Goal: Information Seeking & Learning: Learn about a topic

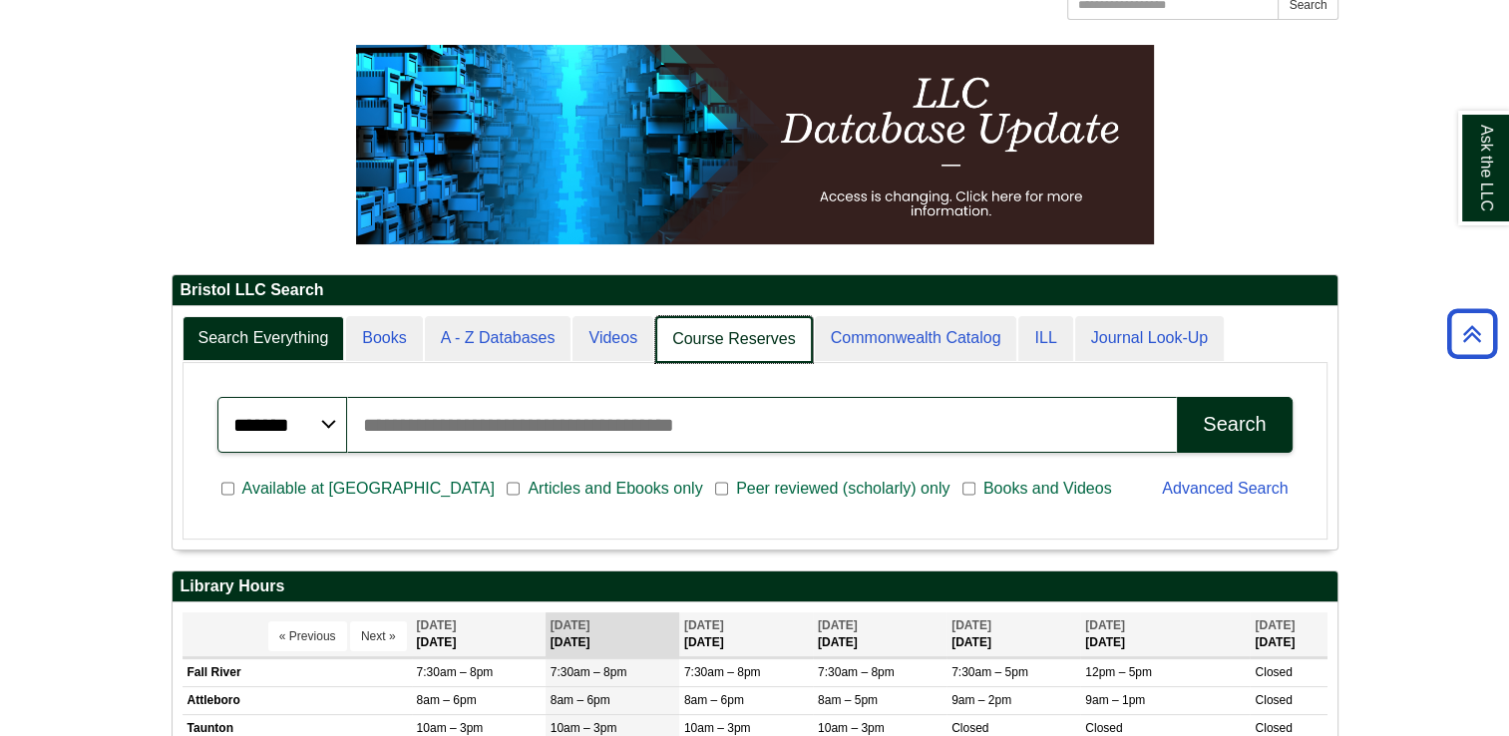
click at [757, 332] on link "Course Reserves" at bounding box center [734, 339] width 158 height 47
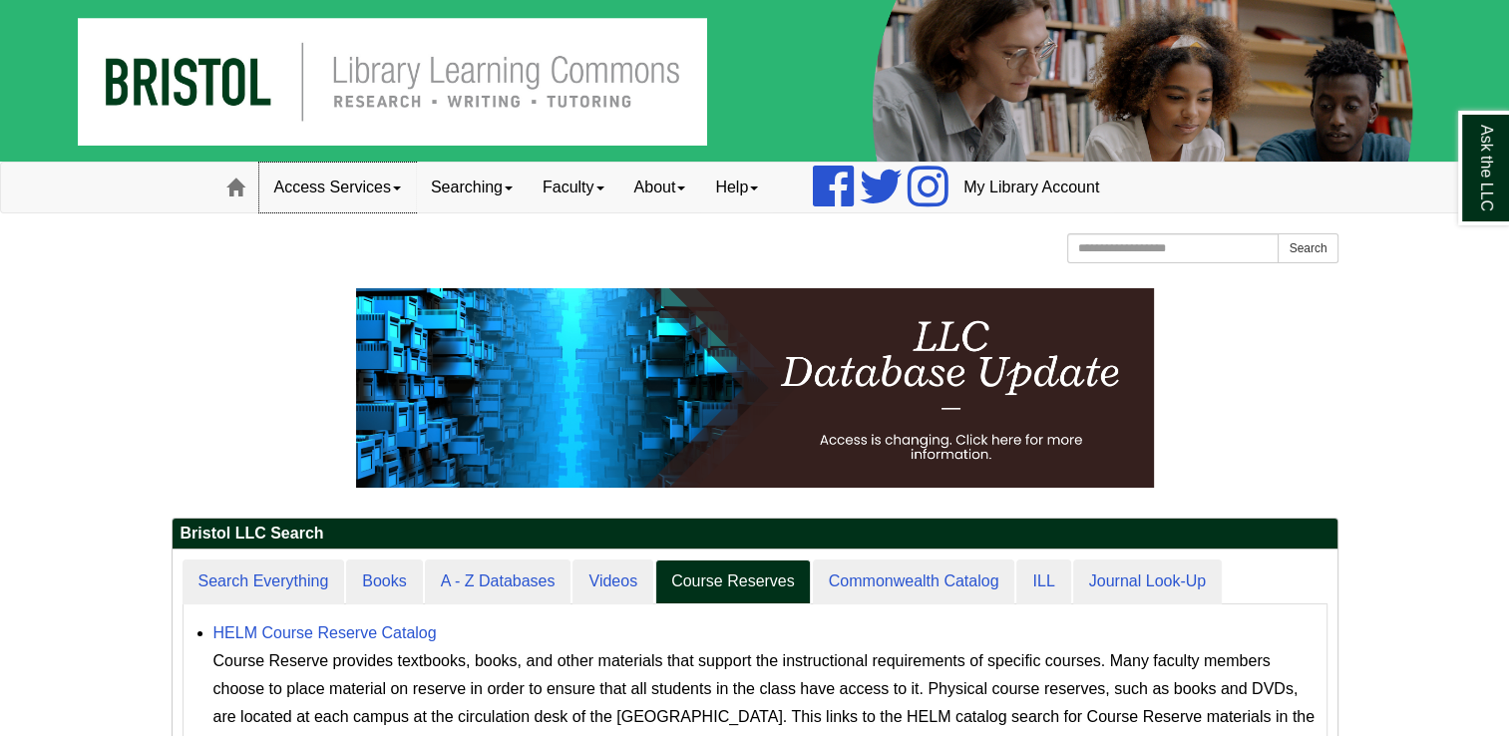
click at [331, 190] on link "Access Services" at bounding box center [337, 188] width 157 height 50
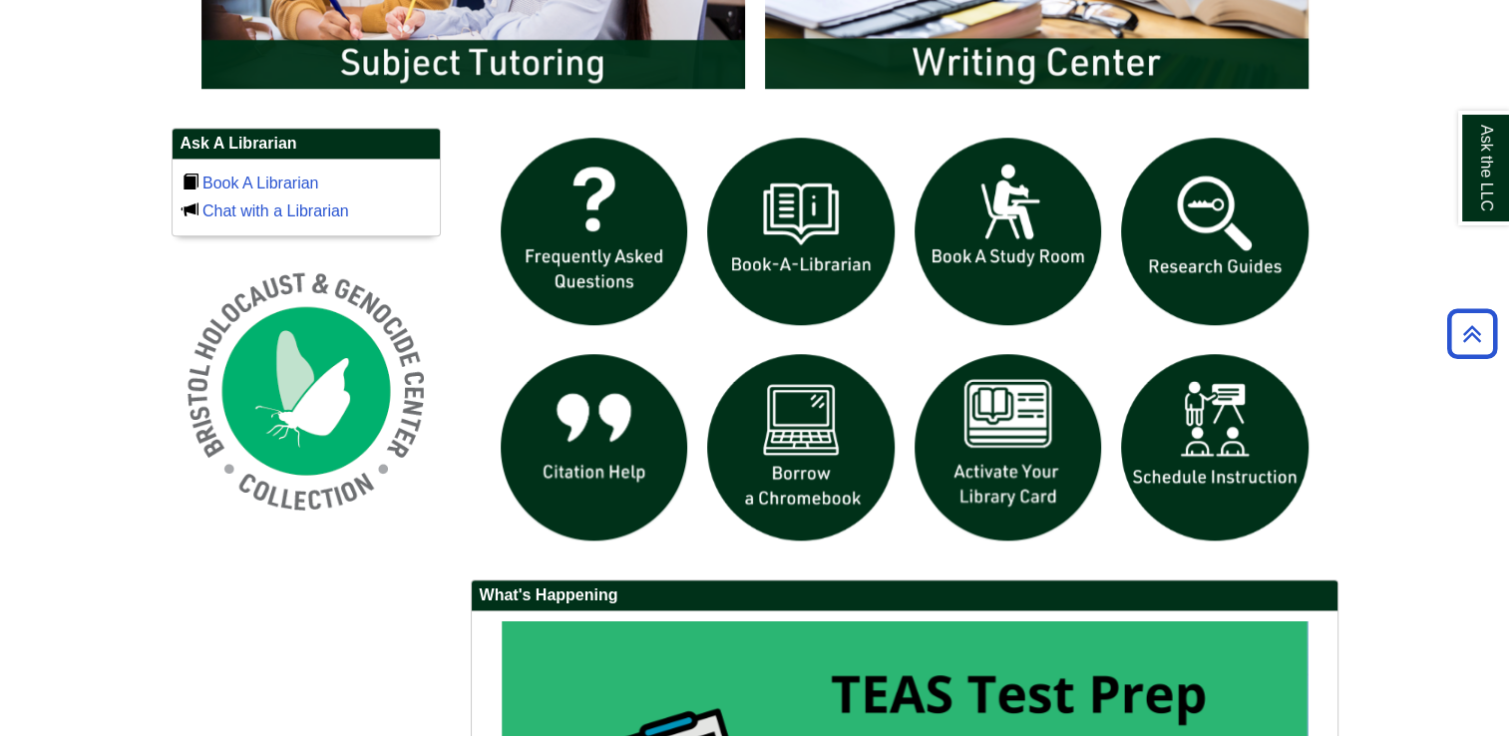
scroll to position [1381, 0]
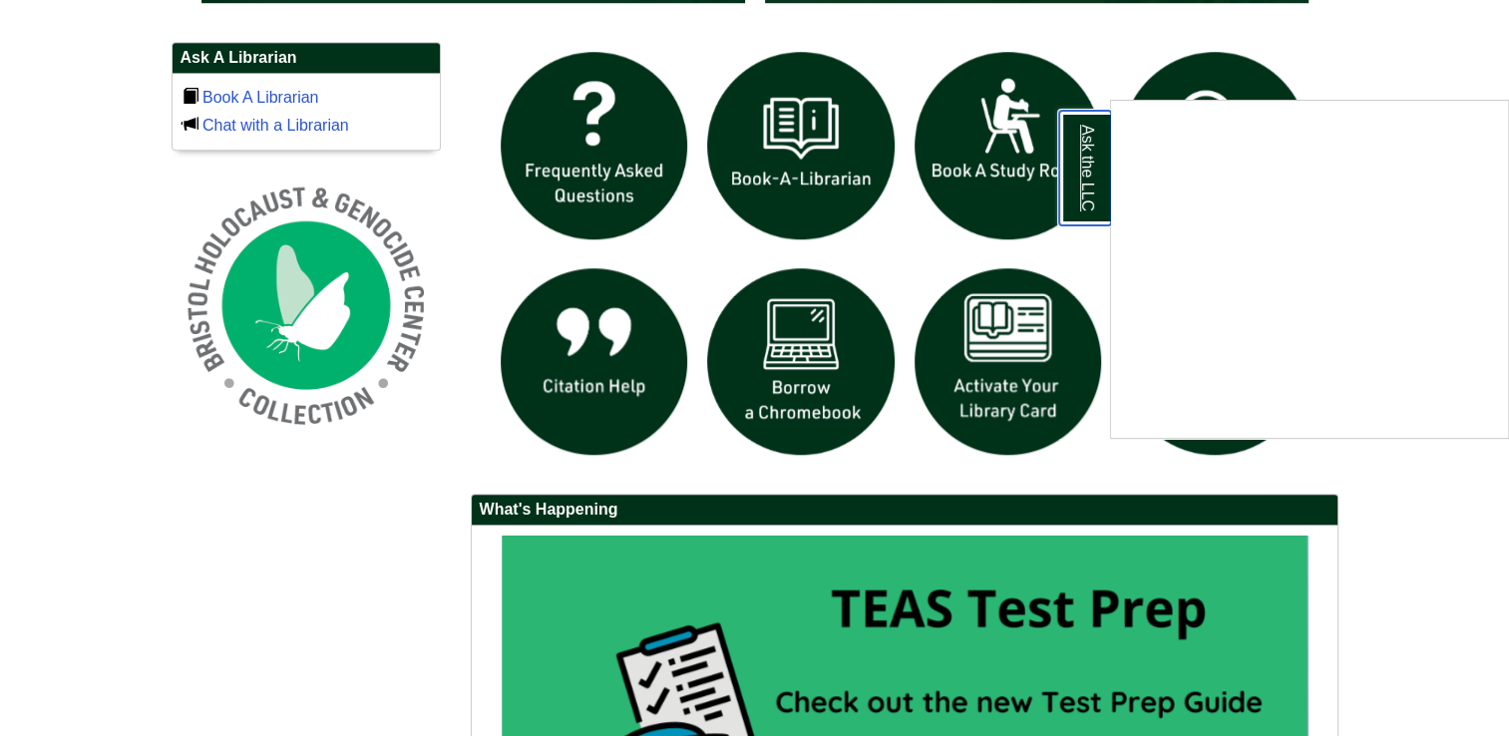
click at [1086, 154] on link "Ask the LLC" at bounding box center [1085, 168] width 52 height 115
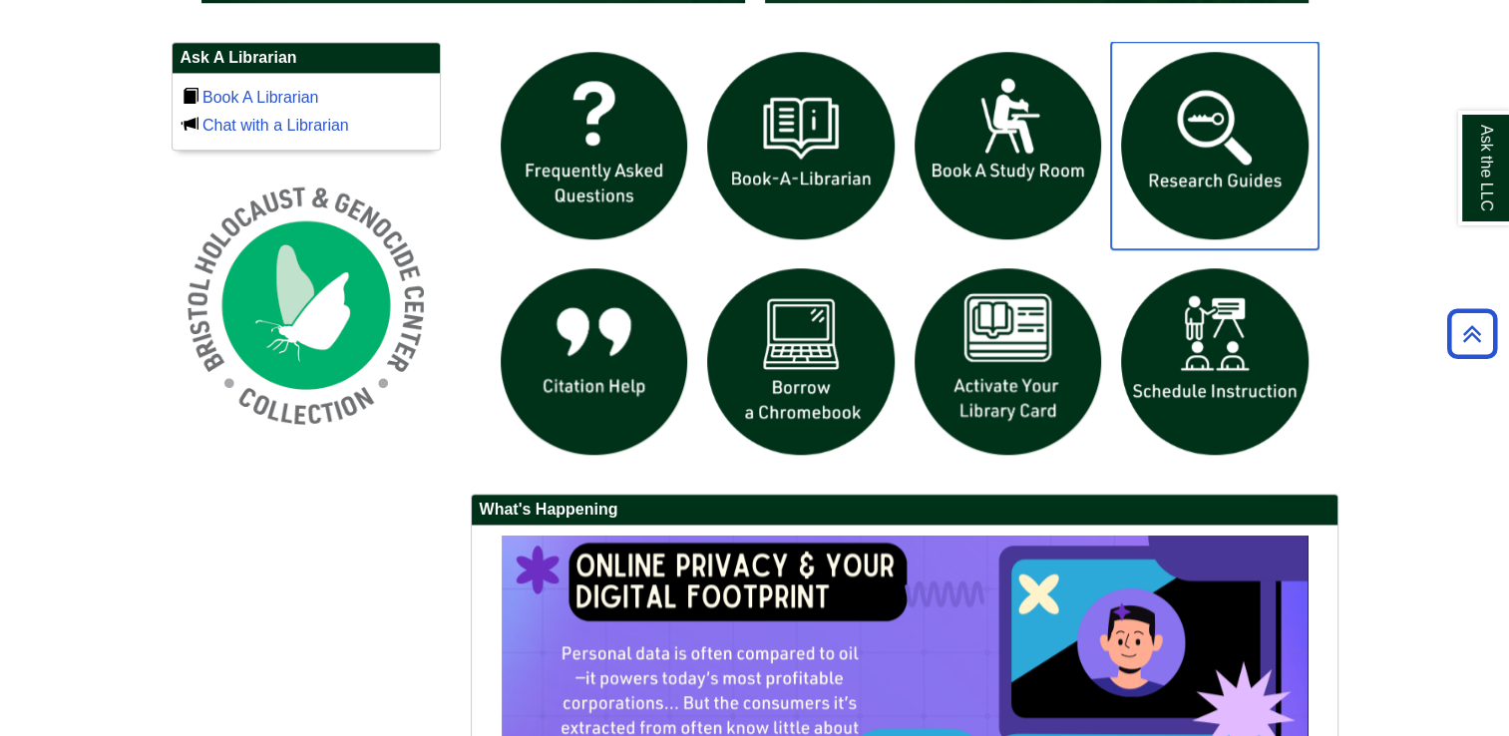
click at [1234, 145] on img "slideshow" at bounding box center [1215, 146] width 208 height 208
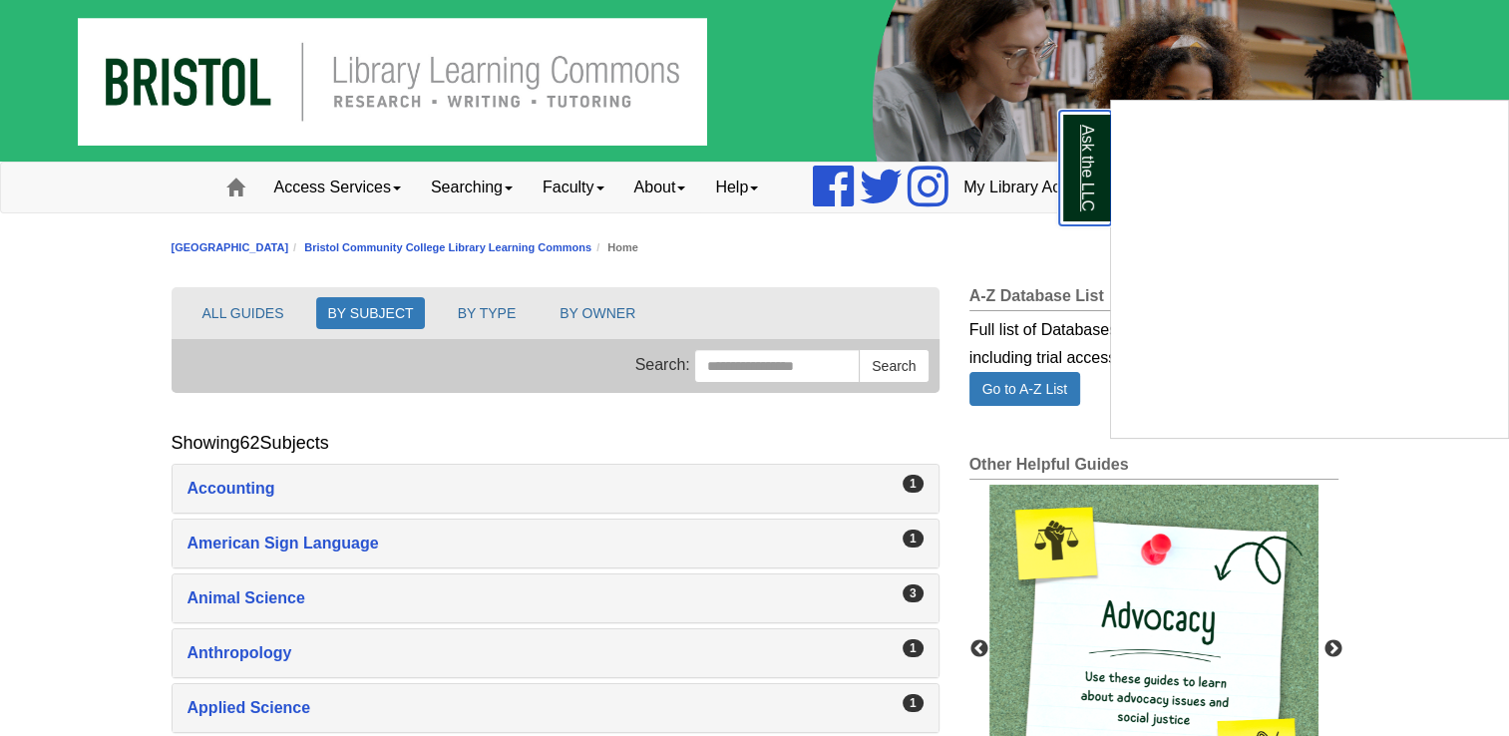
click at [1094, 165] on link "Ask the LLC" at bounding box center [1085, 168] width 52 height 115
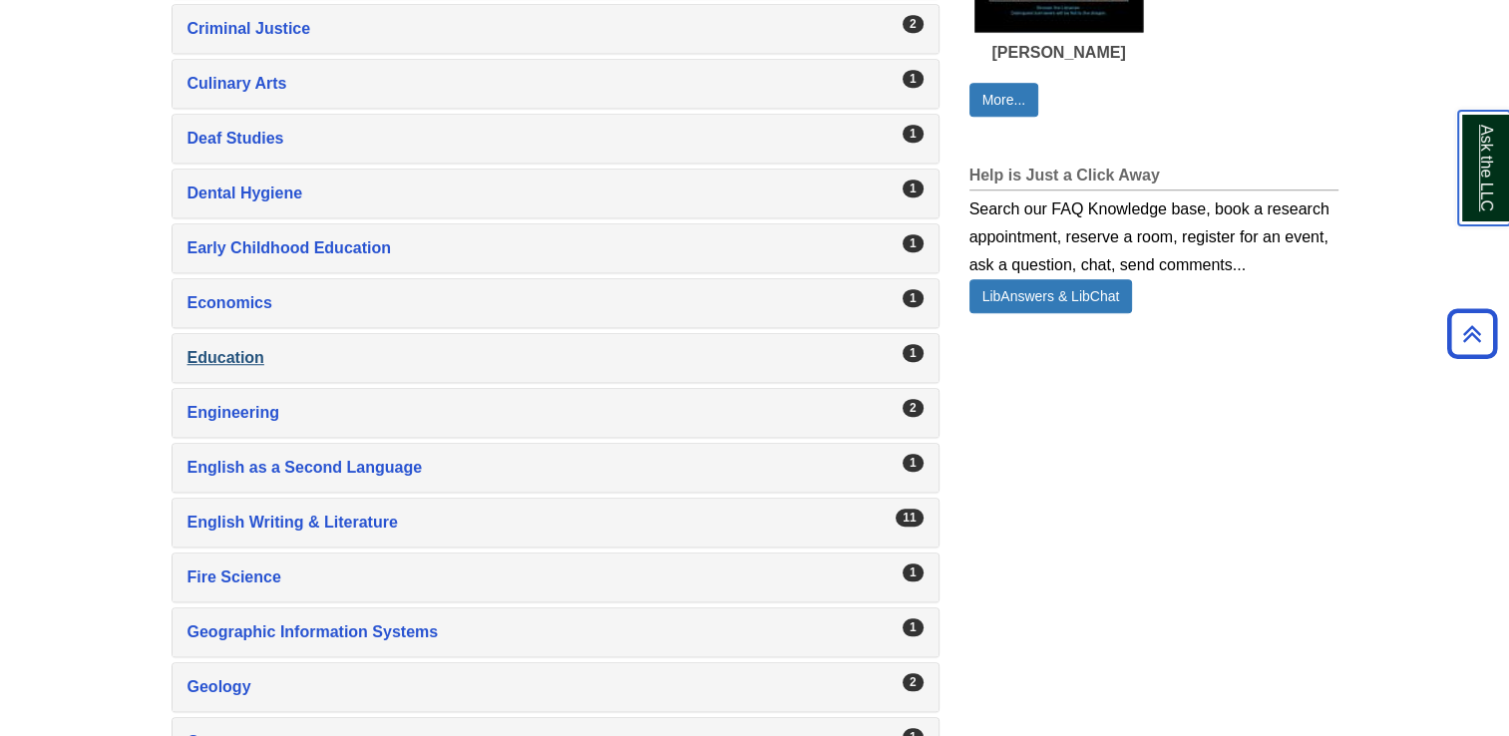
scroll to position [1400, 0]
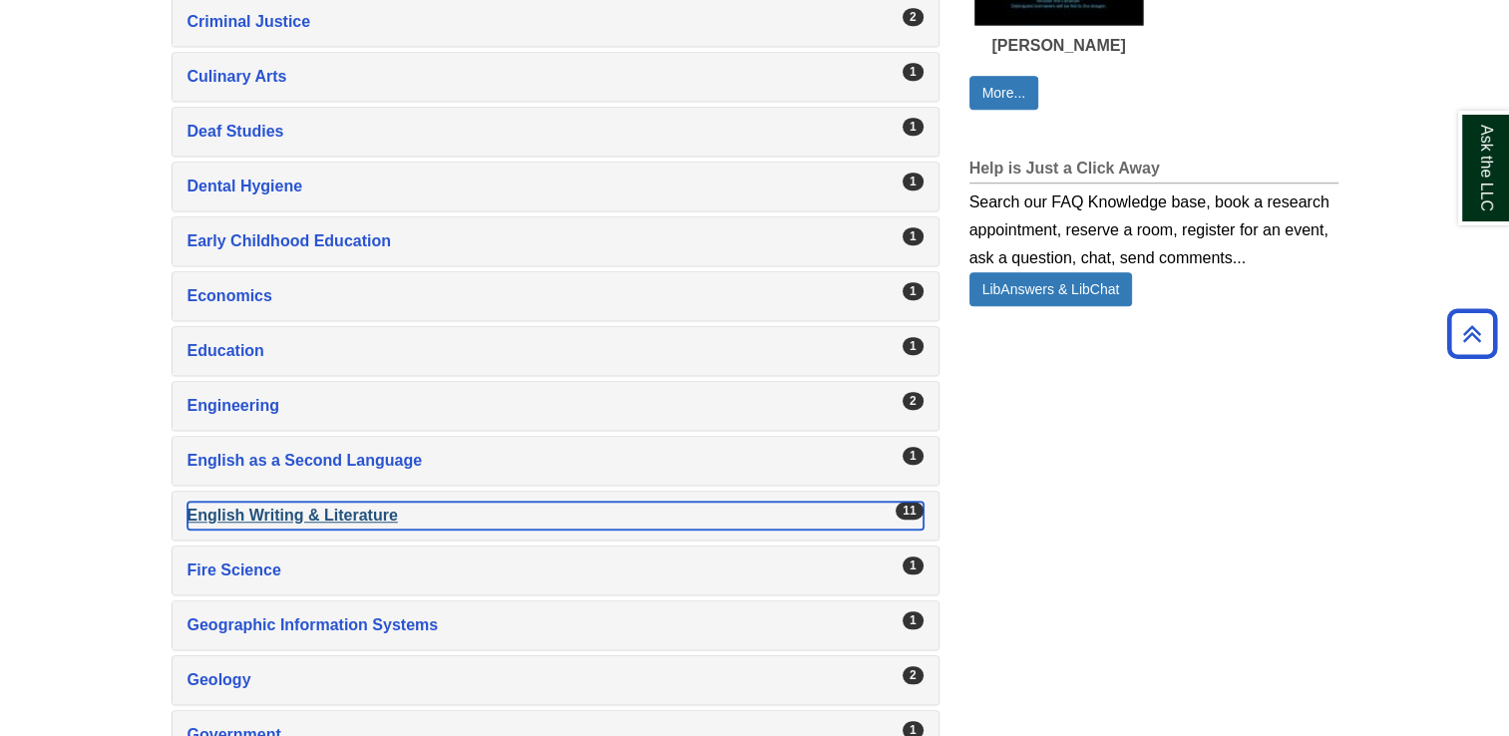
click at [383, 503] on div "English Writing & Literature , 11 guides" at bounding box center [556, 516] width 736 height 28
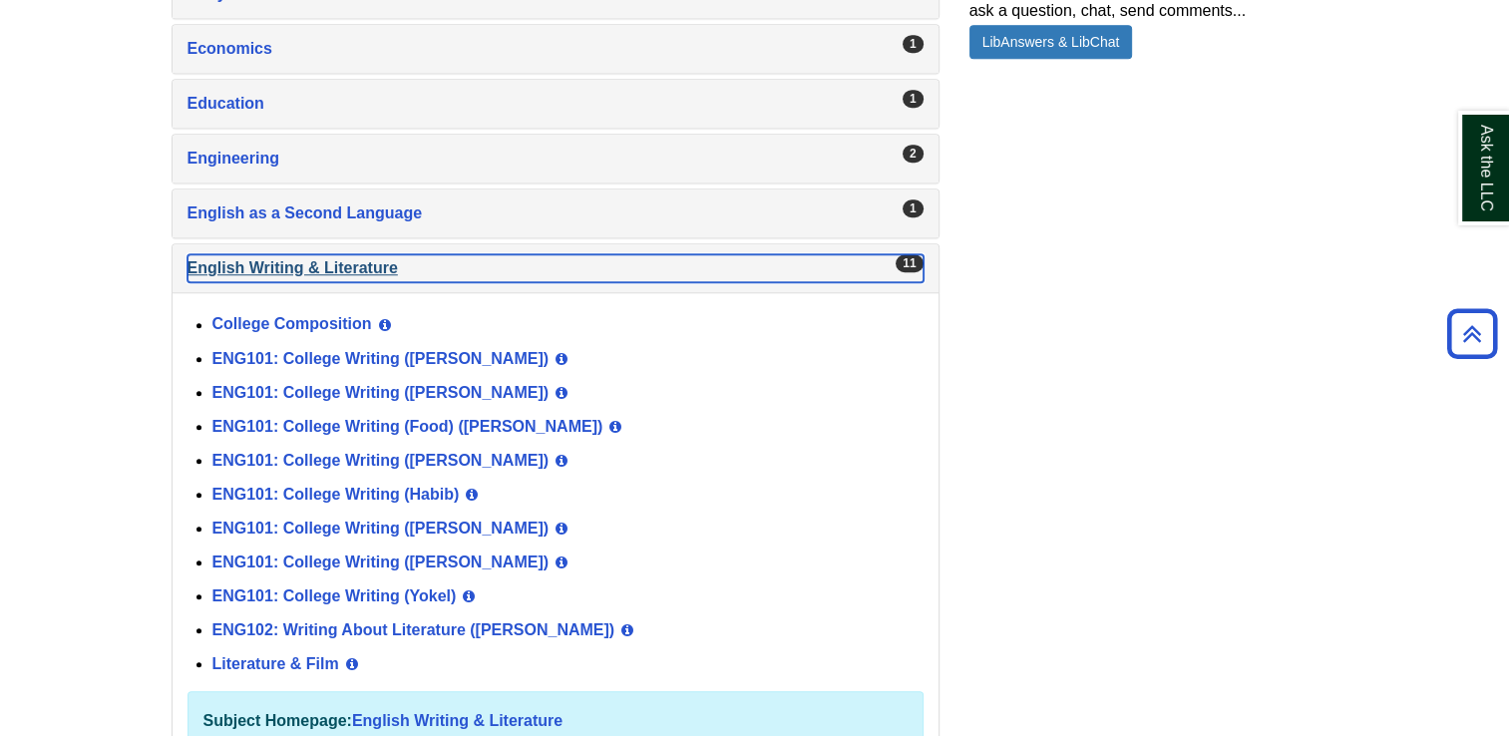
scroll to position [1648, 0]
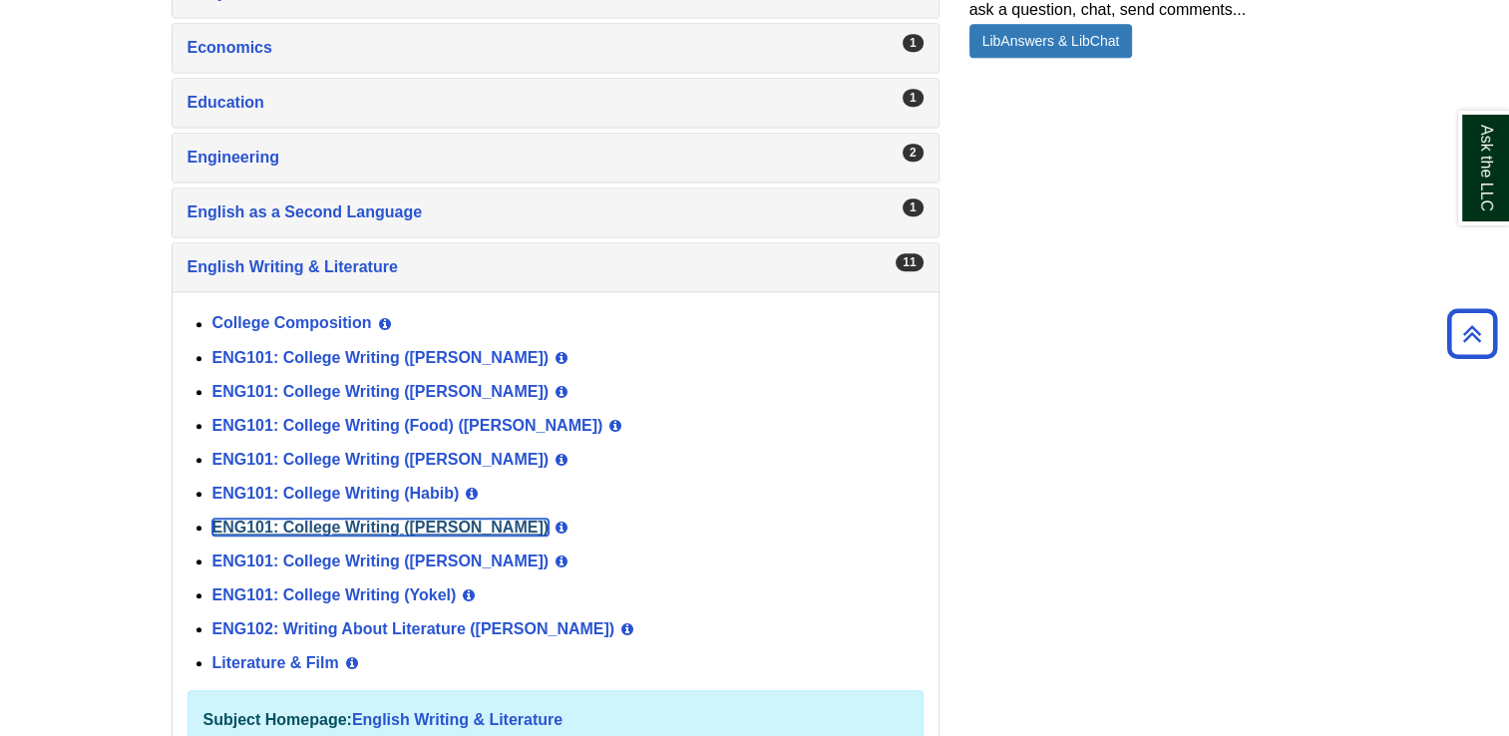
click at [431, 519] on link "ENG101: College Writing ([PERSON_NAME])" at bounding box center [380, 527] width 337 height 17
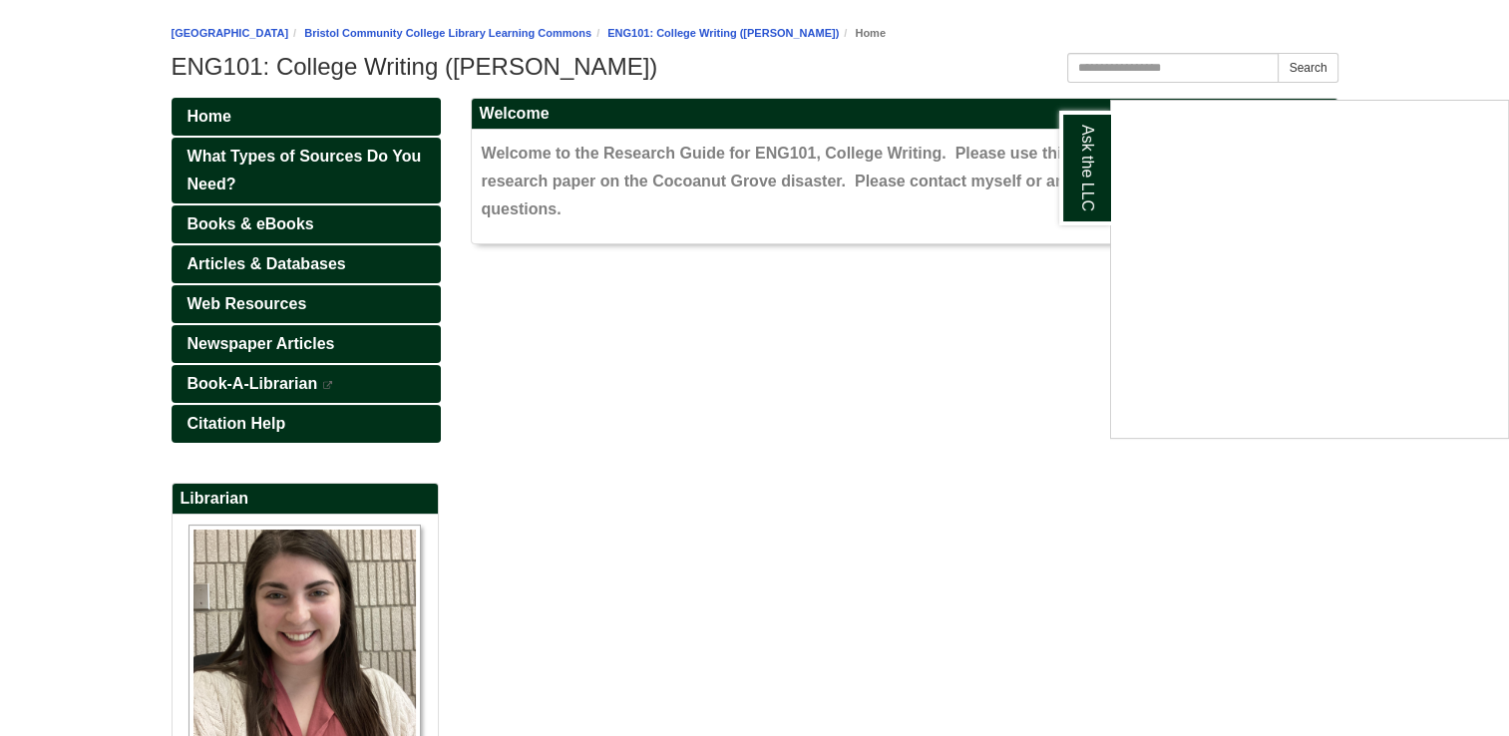
scroll to position [215, 0]
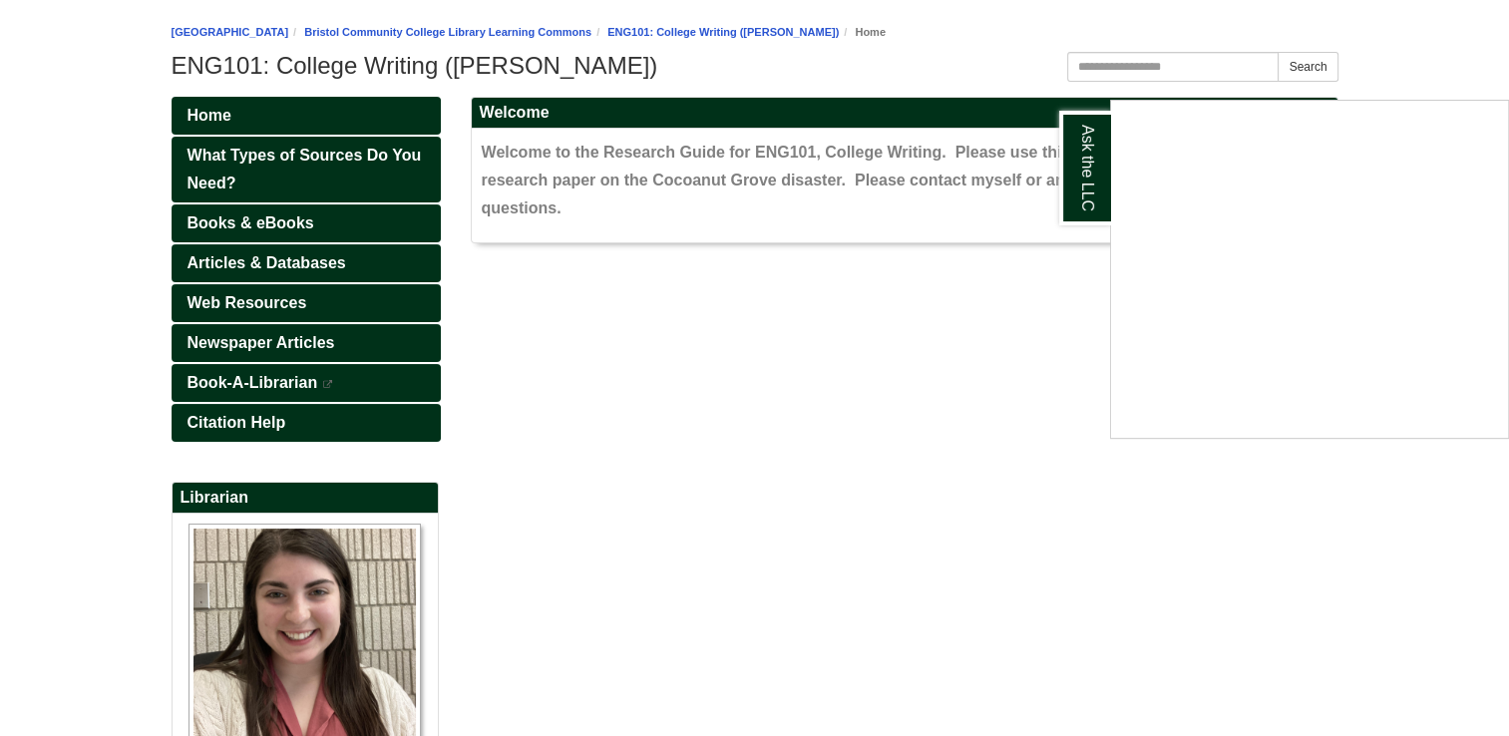
click at [257, 255] on div "Ask the LLC" at bounding box center [754, 368] width 1509 height 736
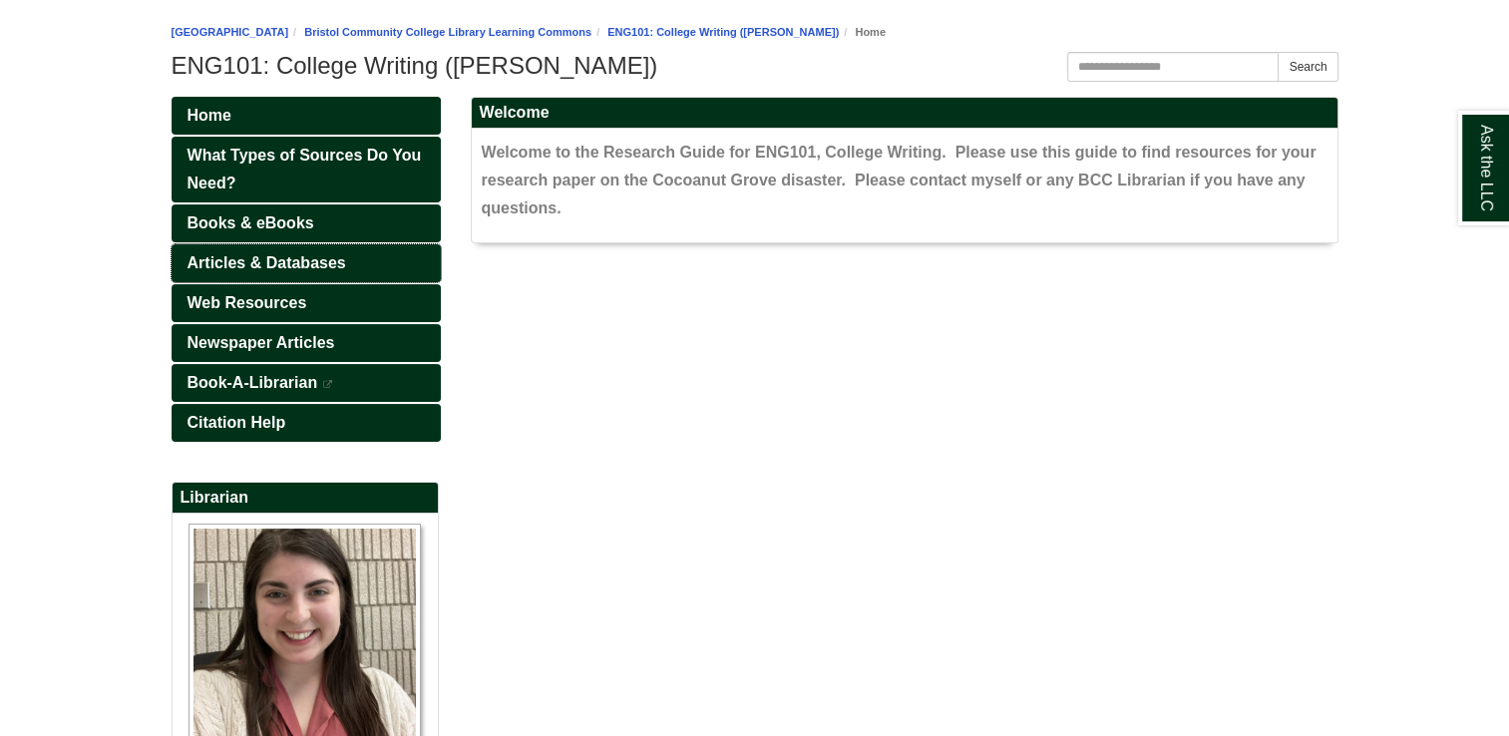
click at [257, 255] on span "Articles & Databases" at bounding box center [267, 262] width 159 height 17
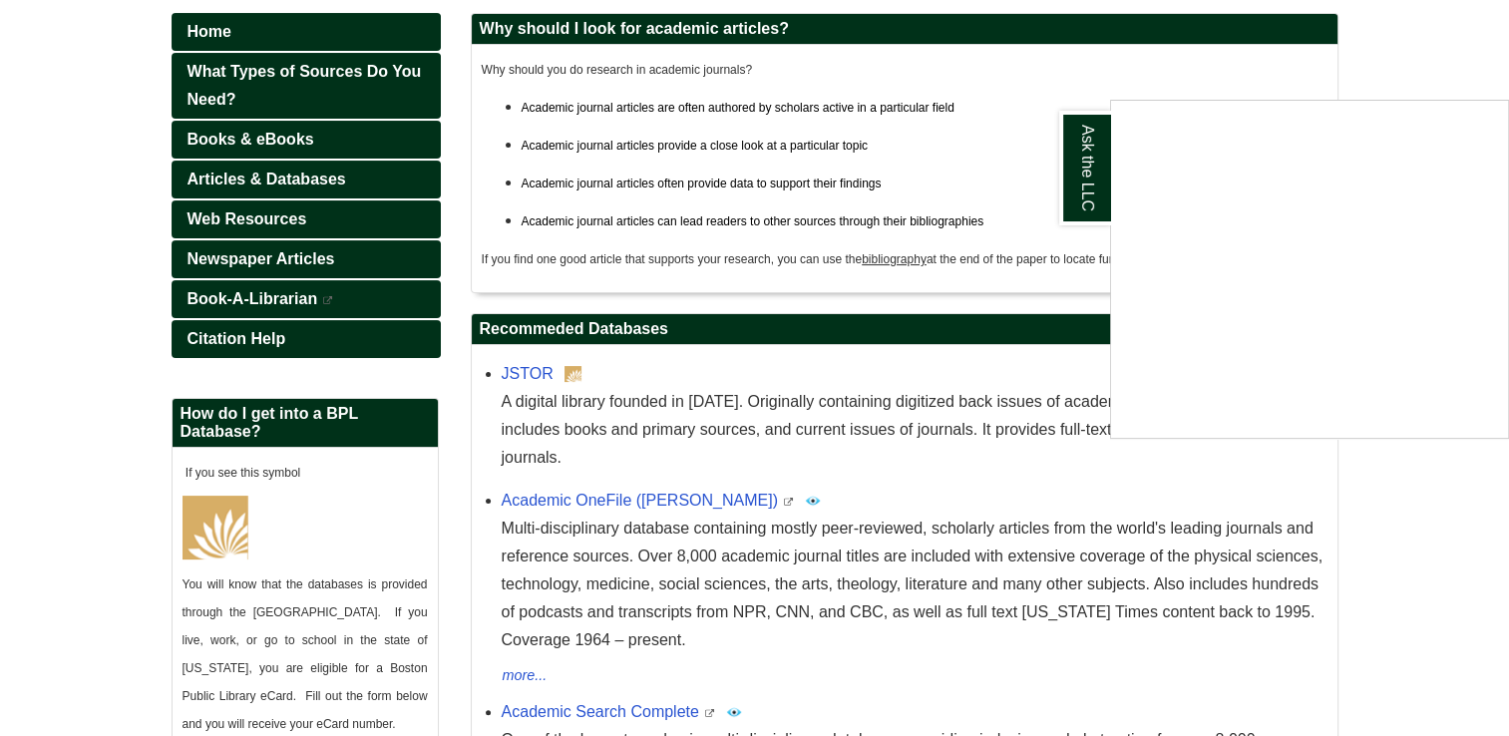
scroll to position [275, 0]
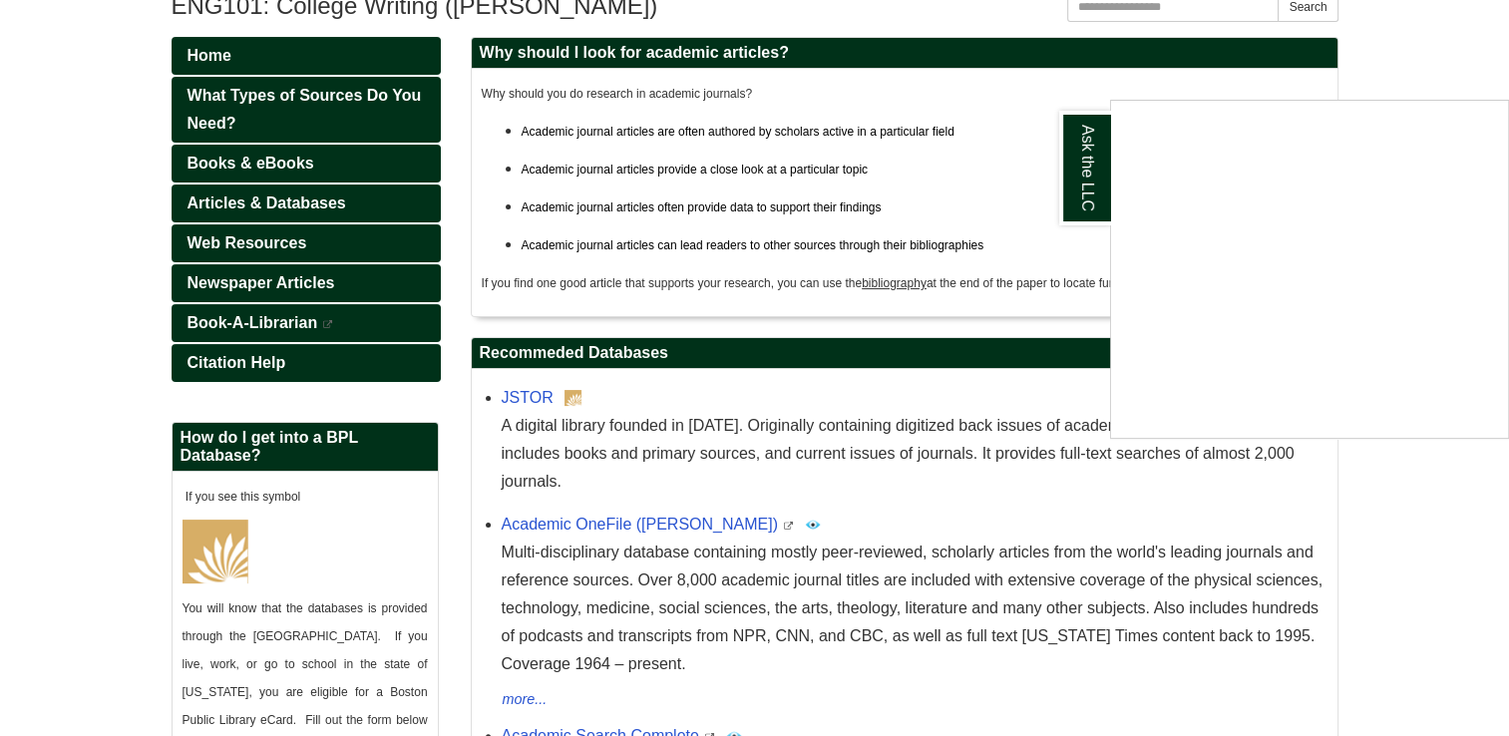
click at [260, 157] on div "Ask the LLC" at bounding box center [754, 368] width 1509 height 736
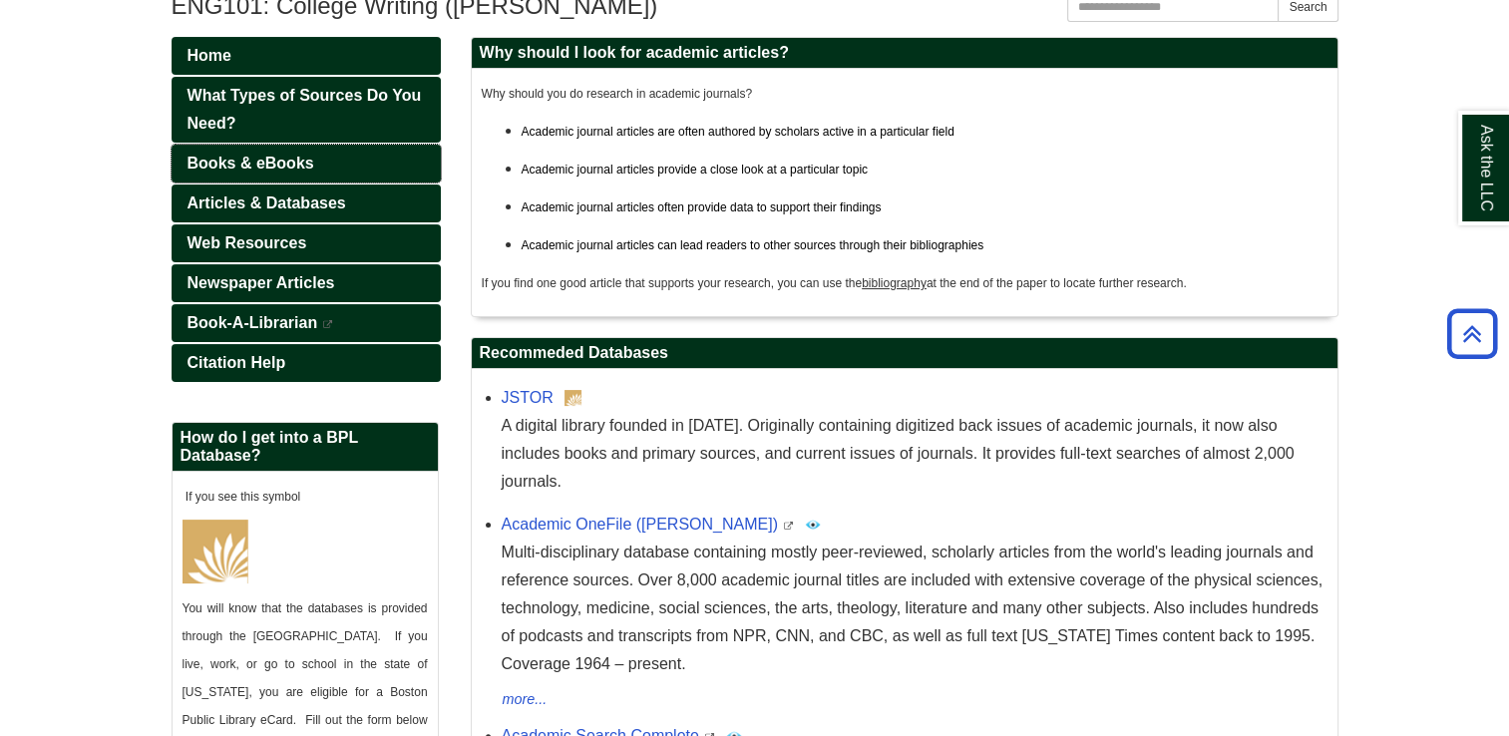
click at [260, 157] on span "Books & eBooks" at bounding box center [251, 163] width 127 height 17
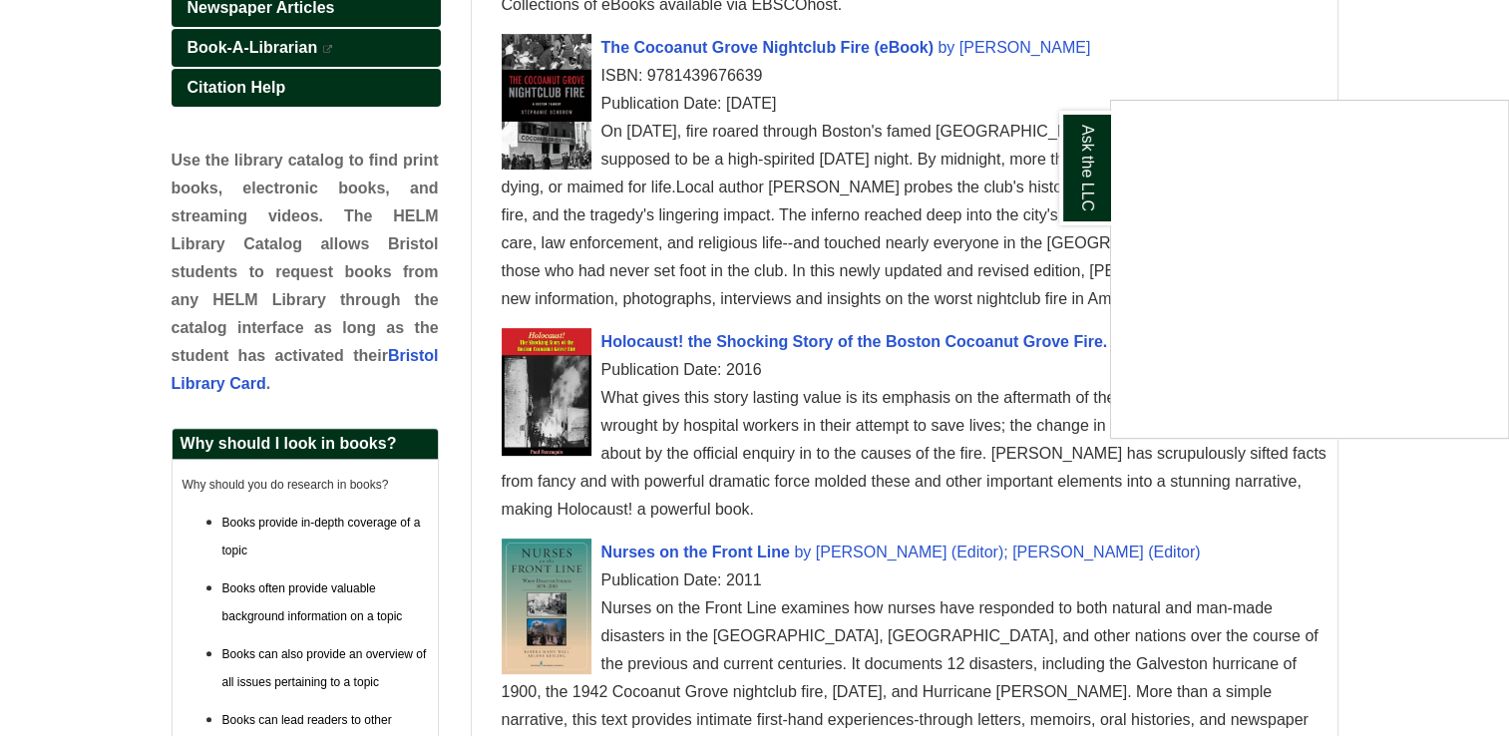
scroll to position [550, 0]
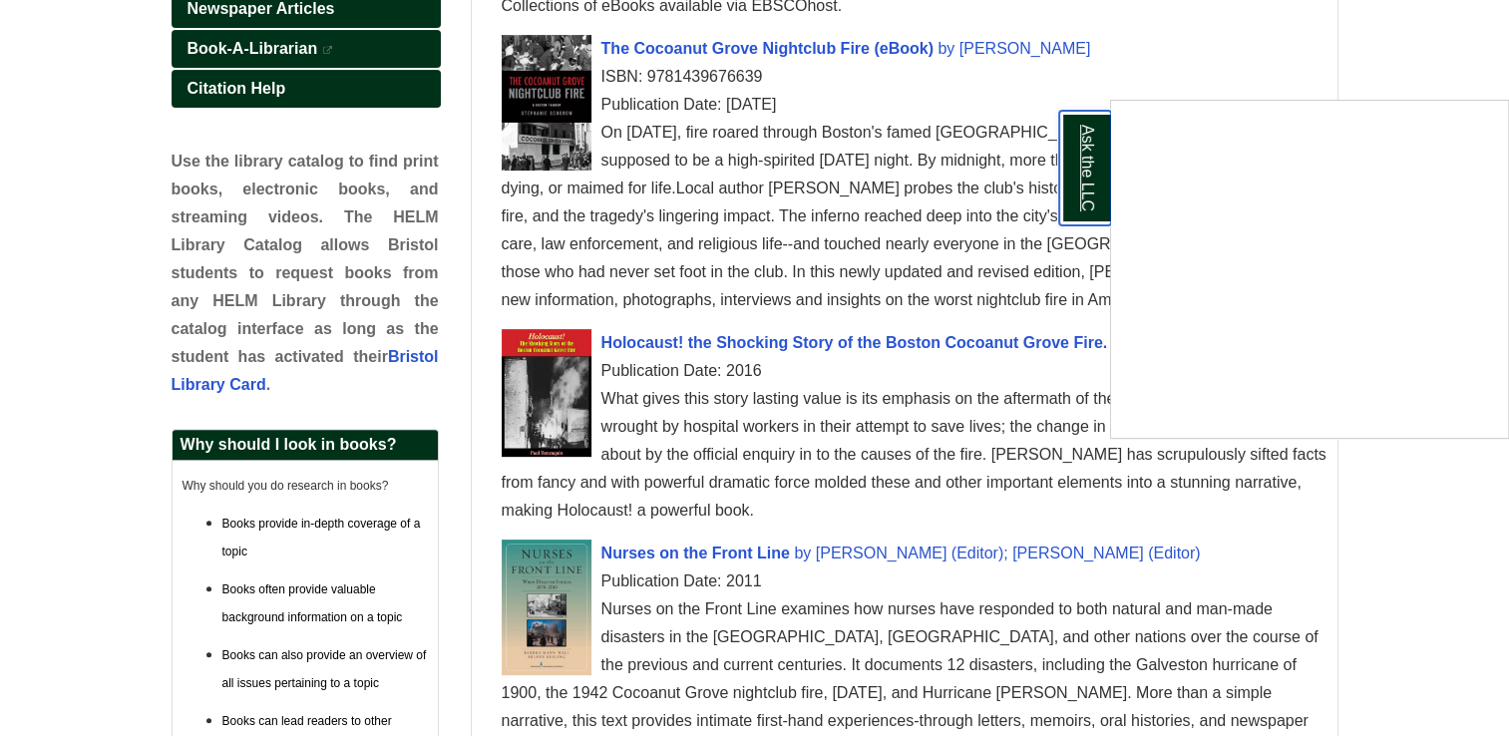
click at [1093, 141] on link "Ask the LLC" at bounding box center [1085, 168] width 52 height 115
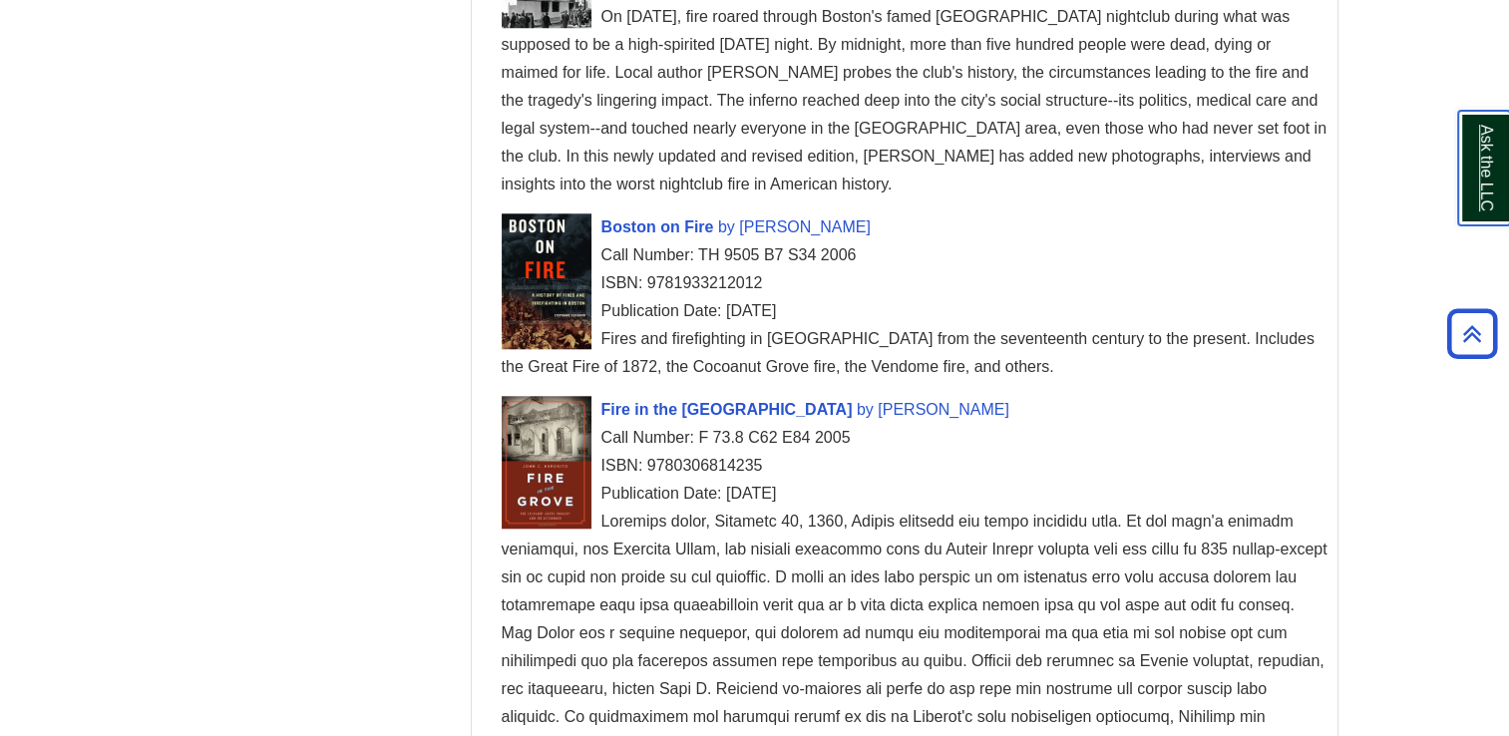
scroll to position [1824, 0]
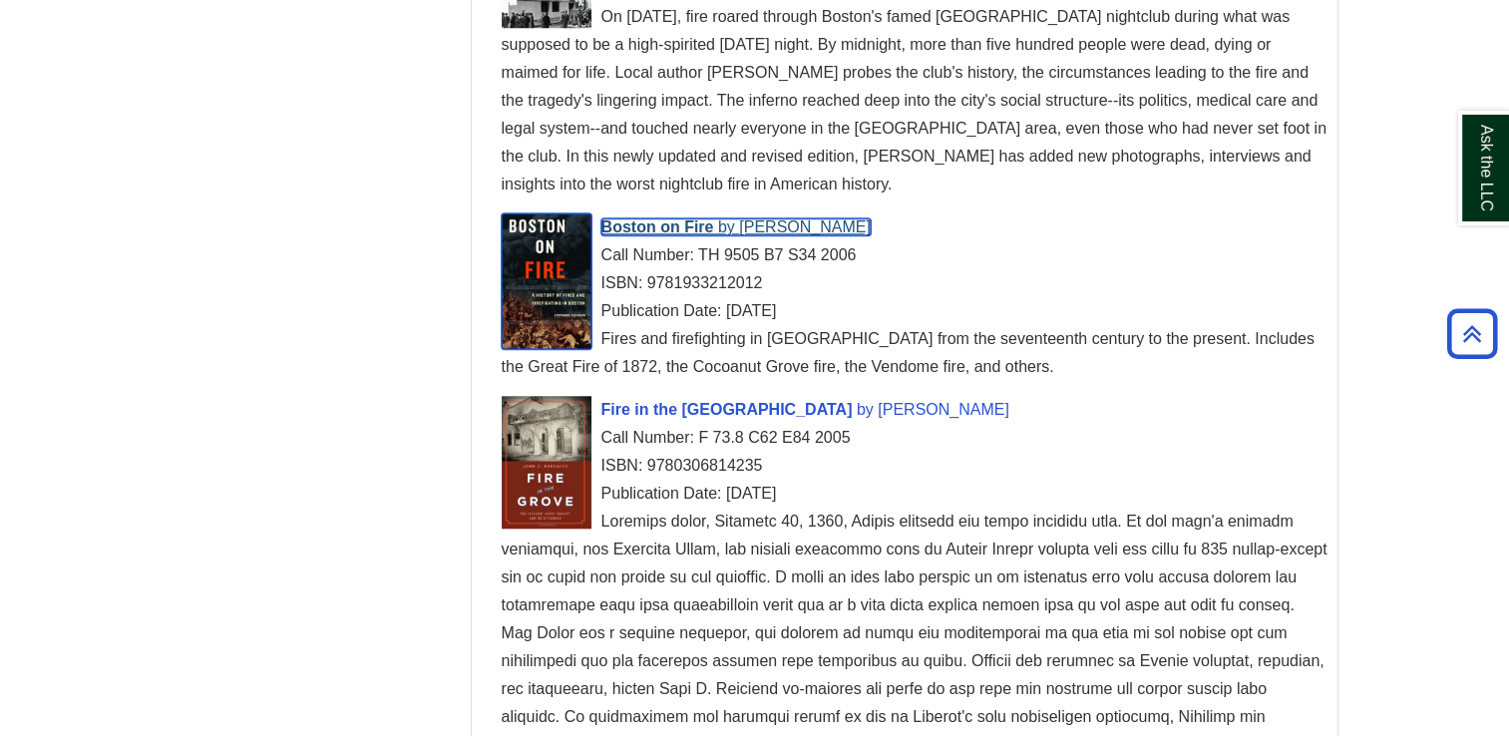
click at [692, 225] on span "Boston on Fire" at bounding box center [658, 226] width 113 height 17
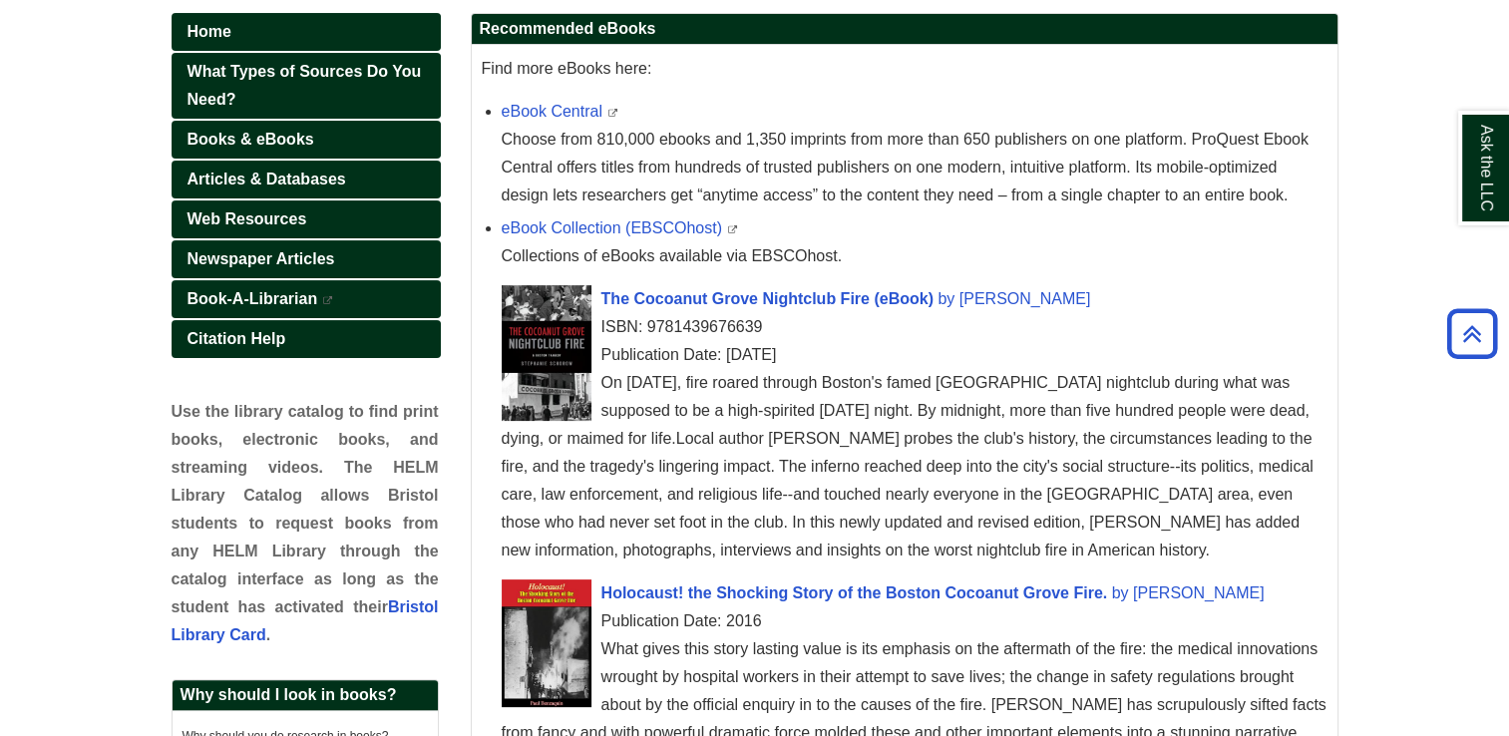
scroll to position [242, 0]
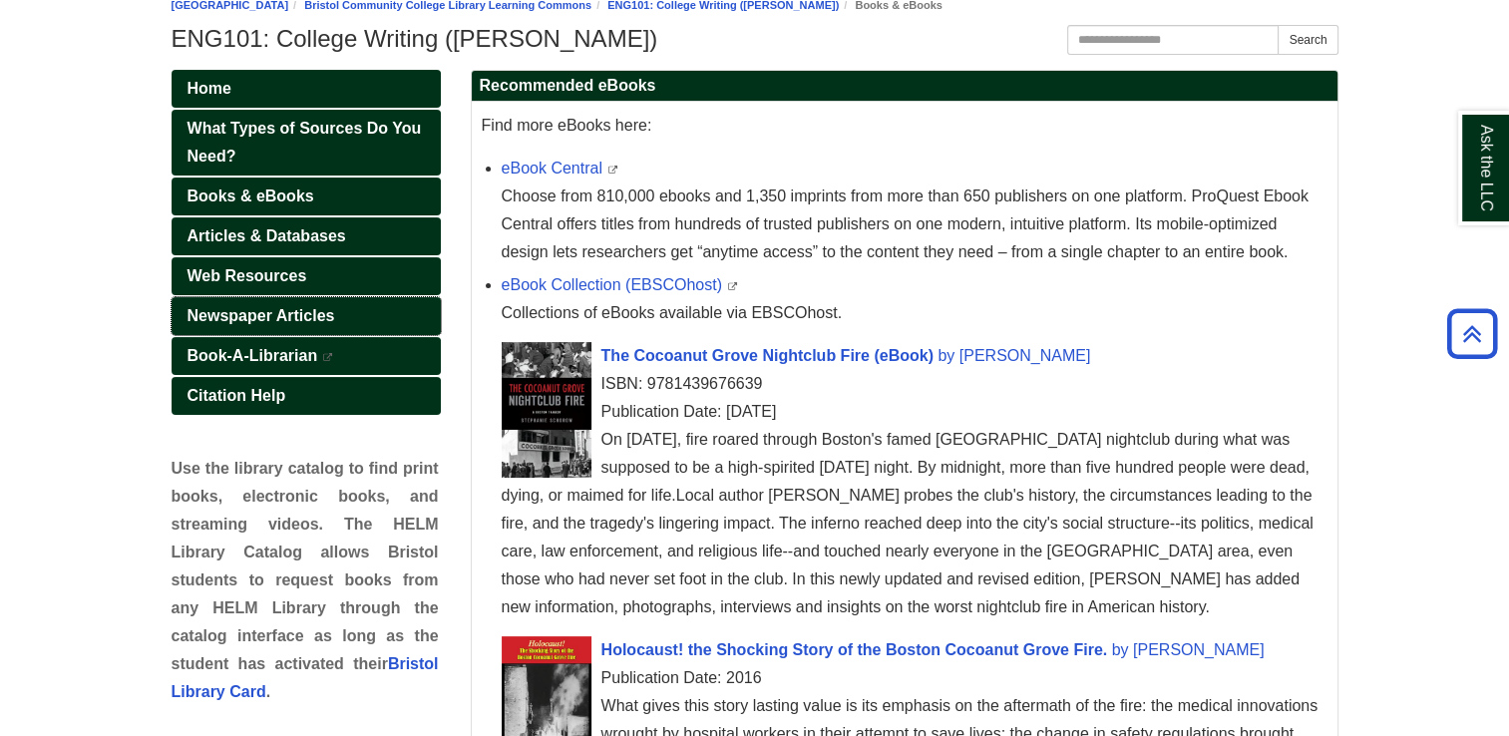
click at [227, 309] on span "Newspaper Articles" at bounding box center [262, 315] width 148 height 17
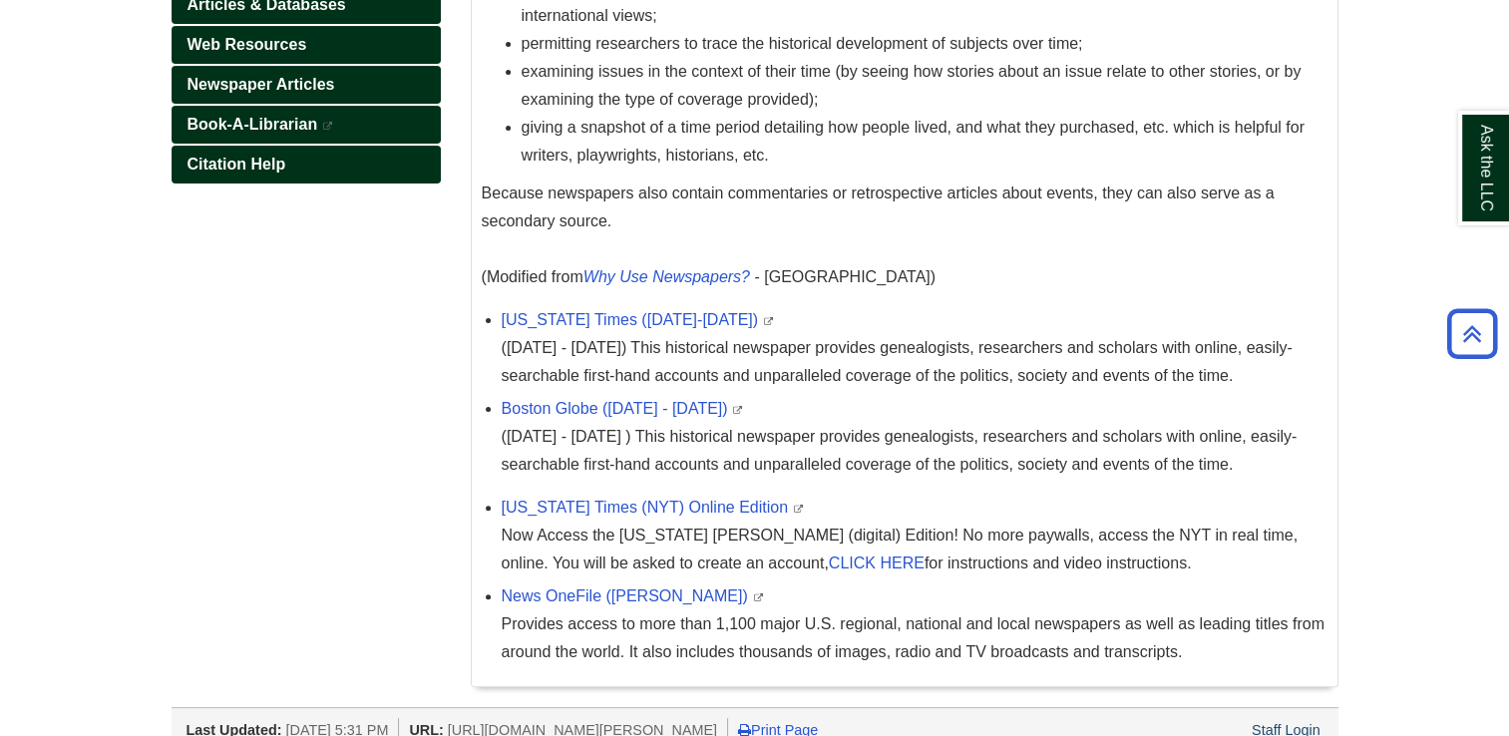
scroll to position [520, 0]
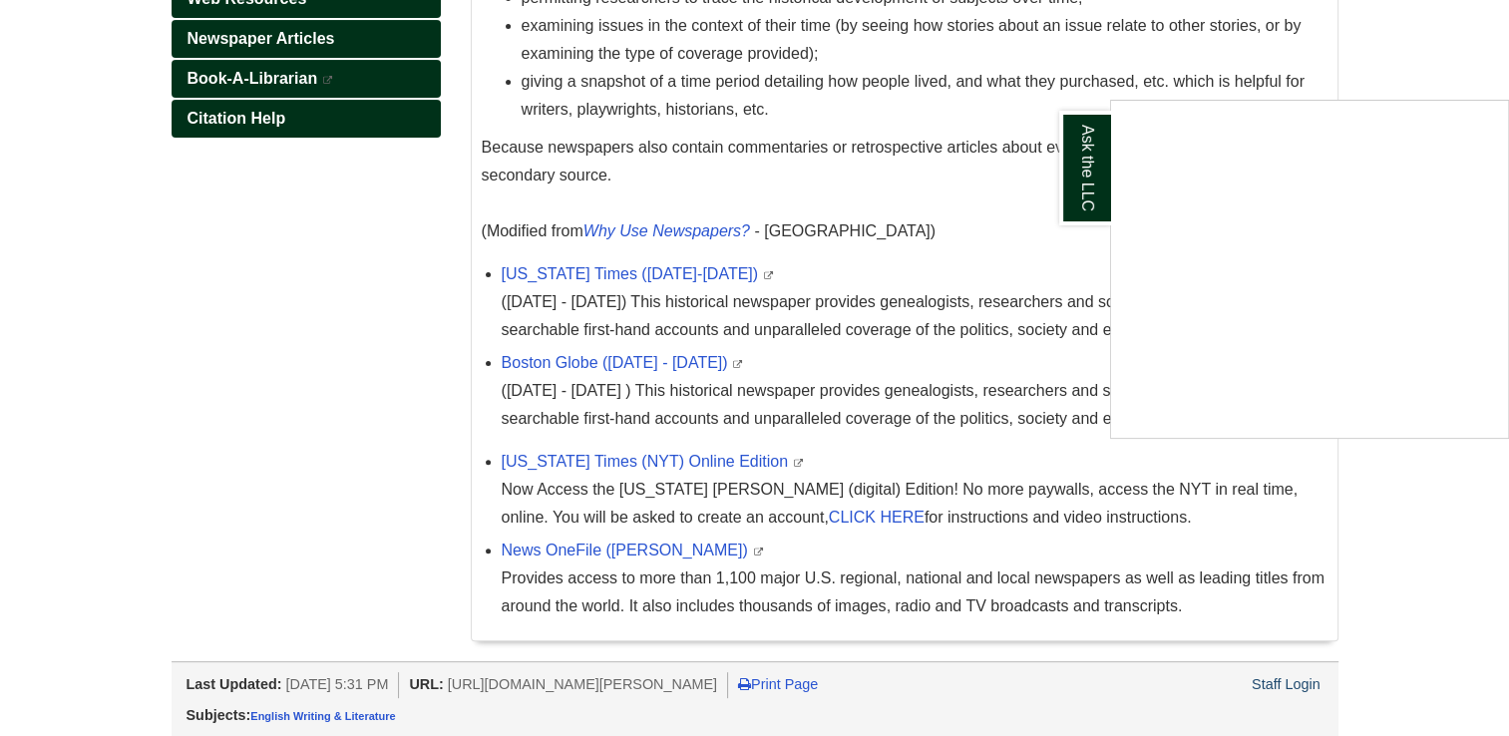
click at [594, 360] on div "Ask the LLC" at bounding box center [754, 368] width 1509 height 736
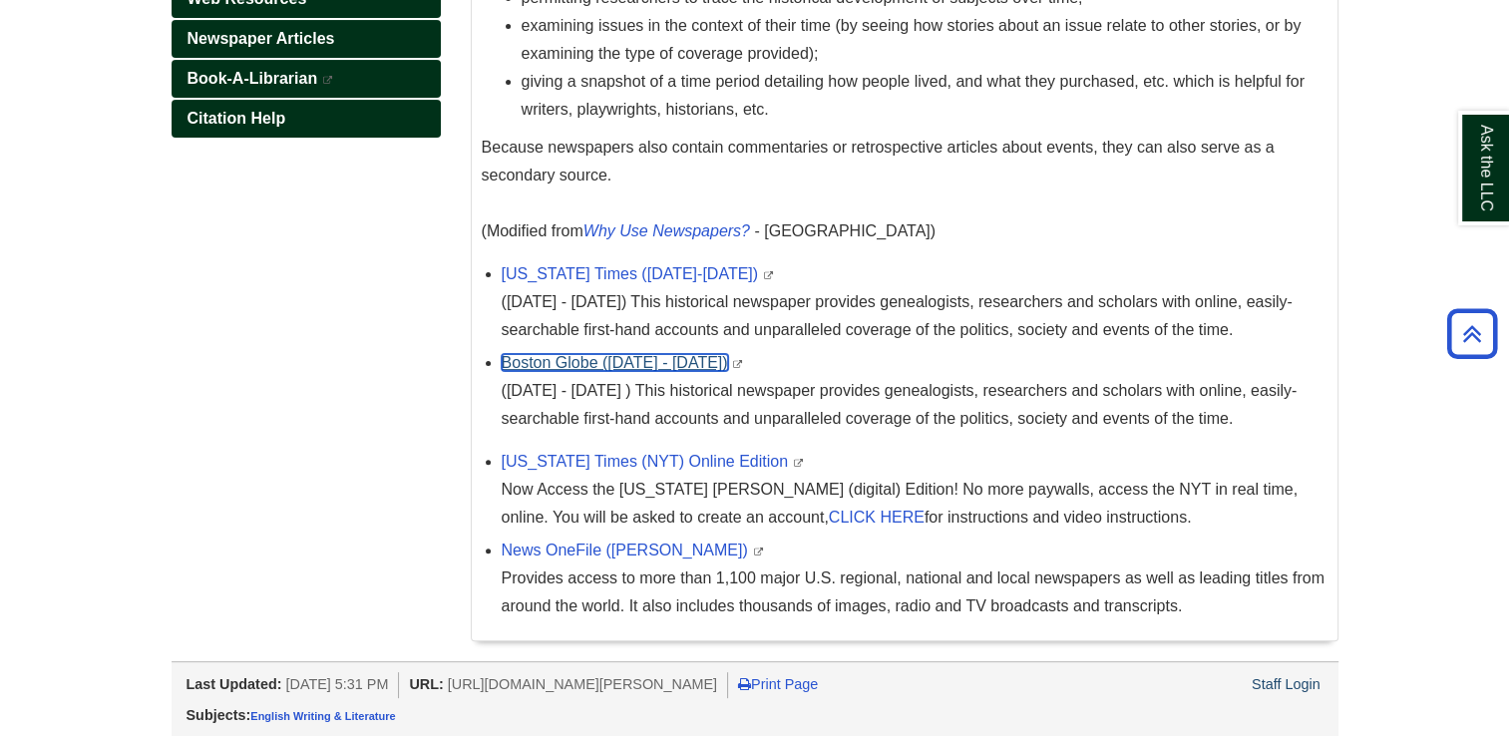
click at [594, 360] on link "Boston Globe ([DATE] - [DATE])" at bounding box center [615, 362] width 226 height 17
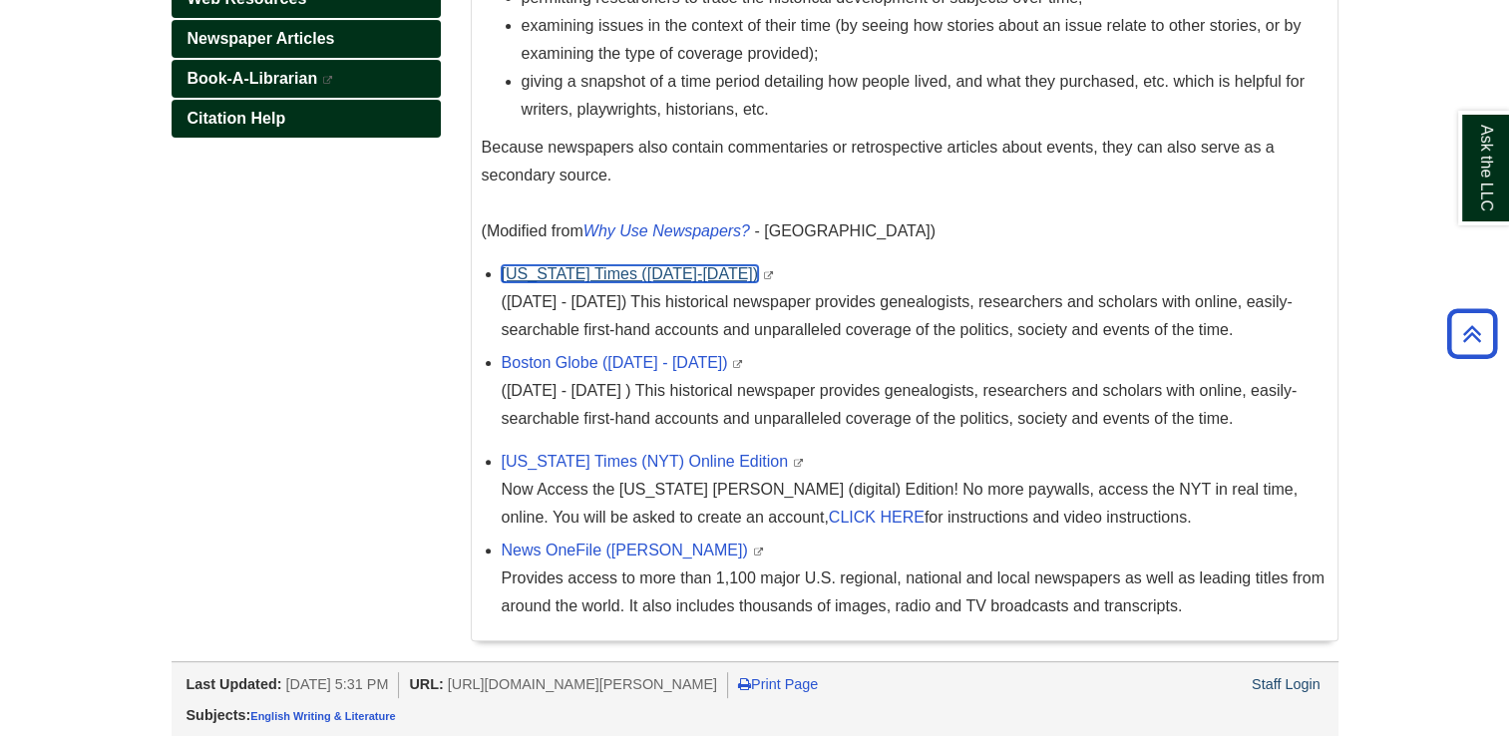
click at [587, 274] on link "[US_STATE] Times ([DATE]-[DATE])" at bounding box center [630, 273] width 257 height 17
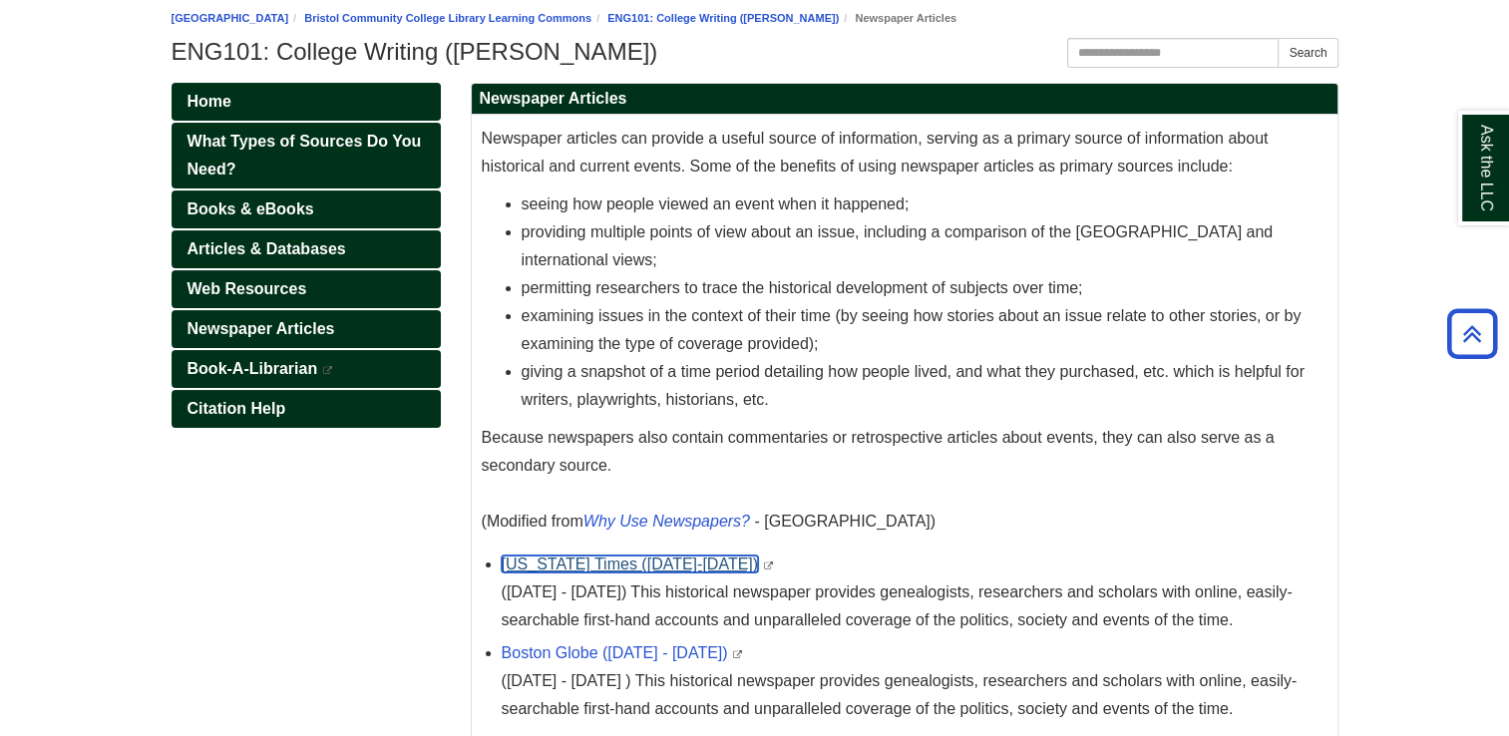
scroll to position [231, 0]
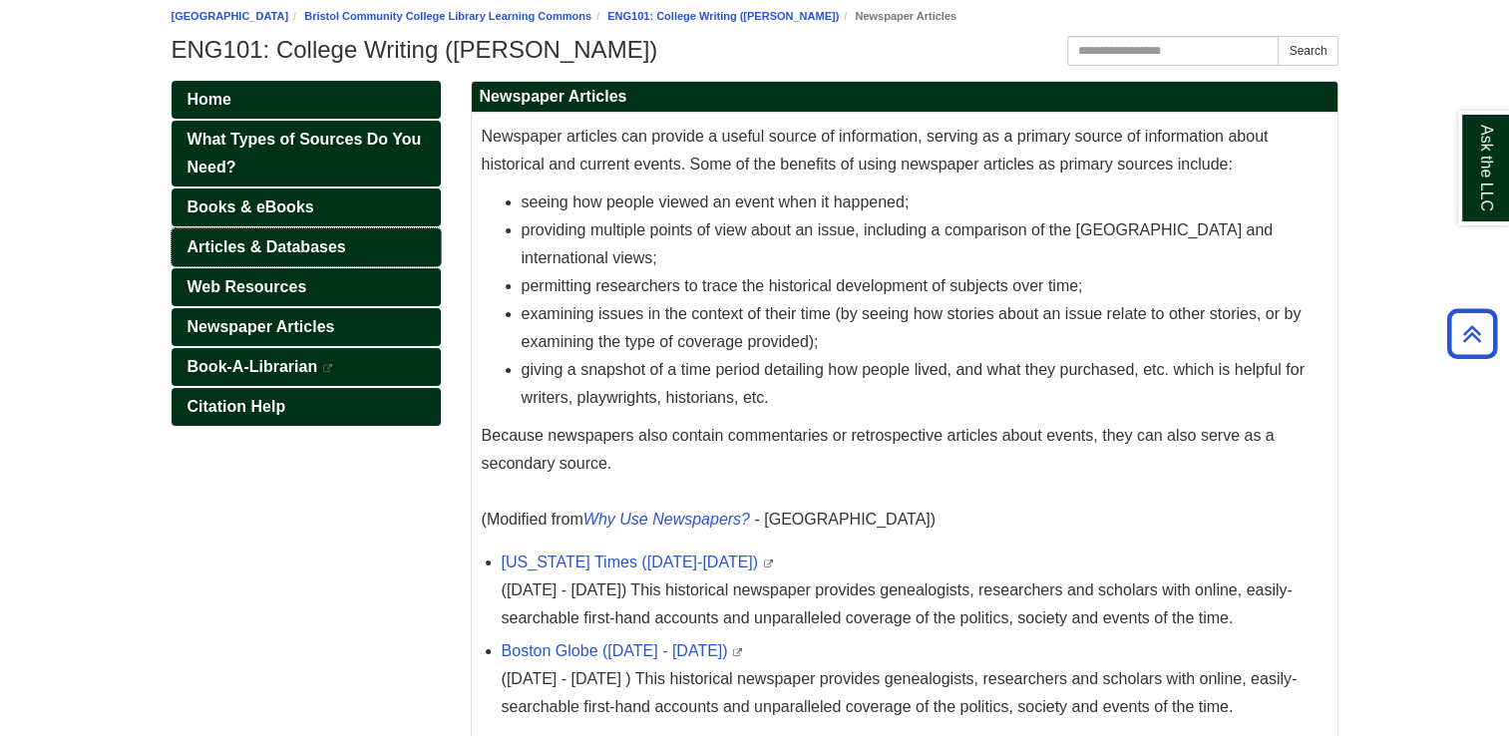
click at [253, 242] on span "Articles & Databases" at bounding box center [267, 246] width 159 height 17
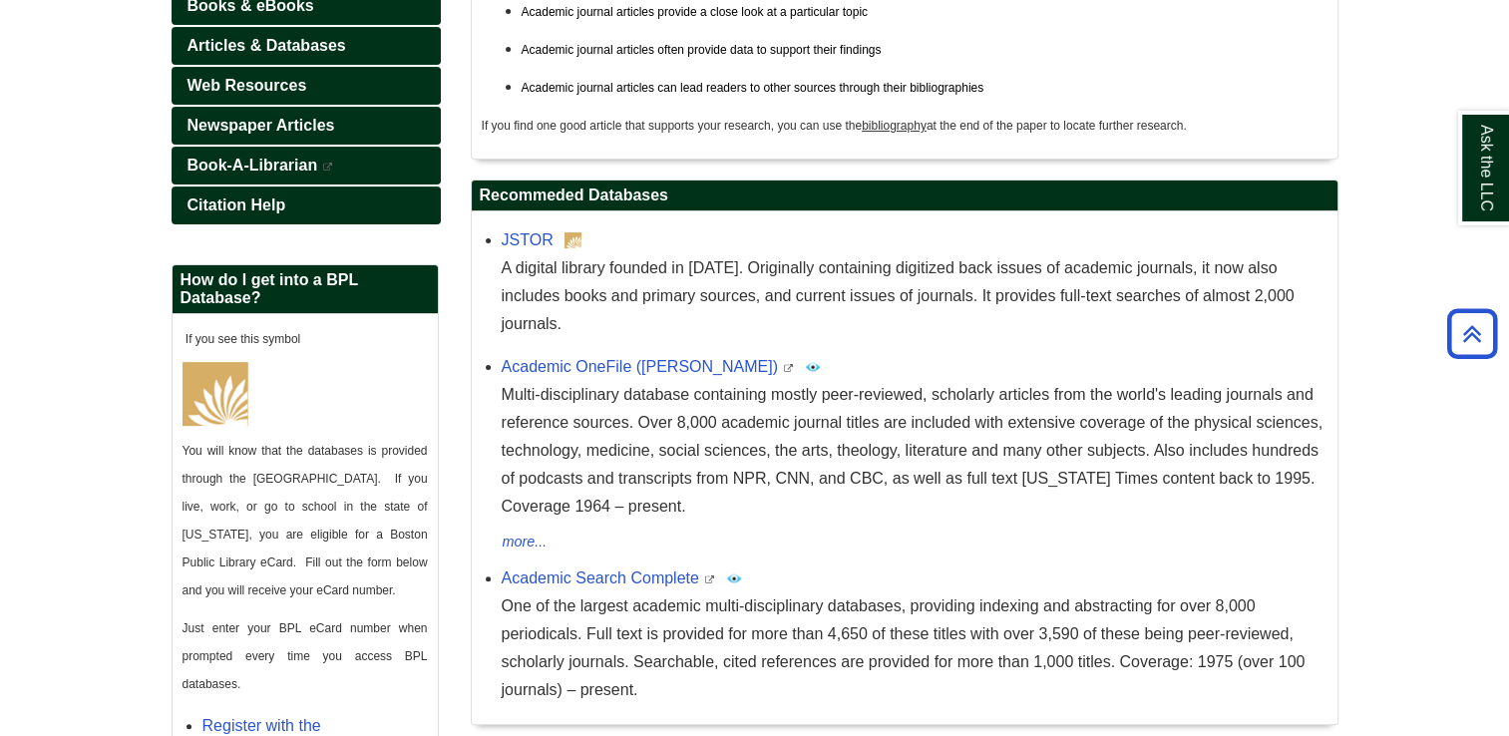
scroll to position [434, 0]
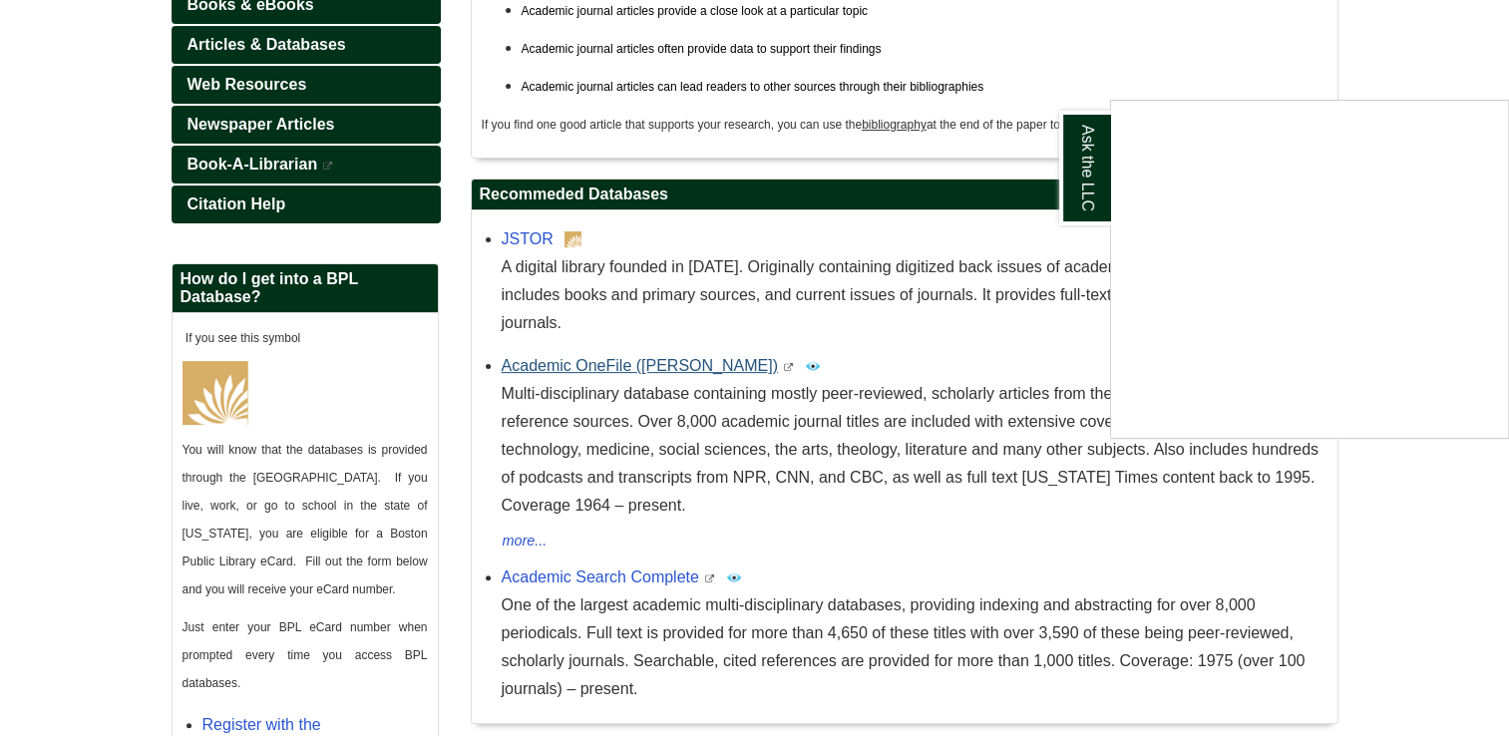
click at [599, 338] on div "Ask the LLC" at bounding box center [754, 368] width 1509 height 736
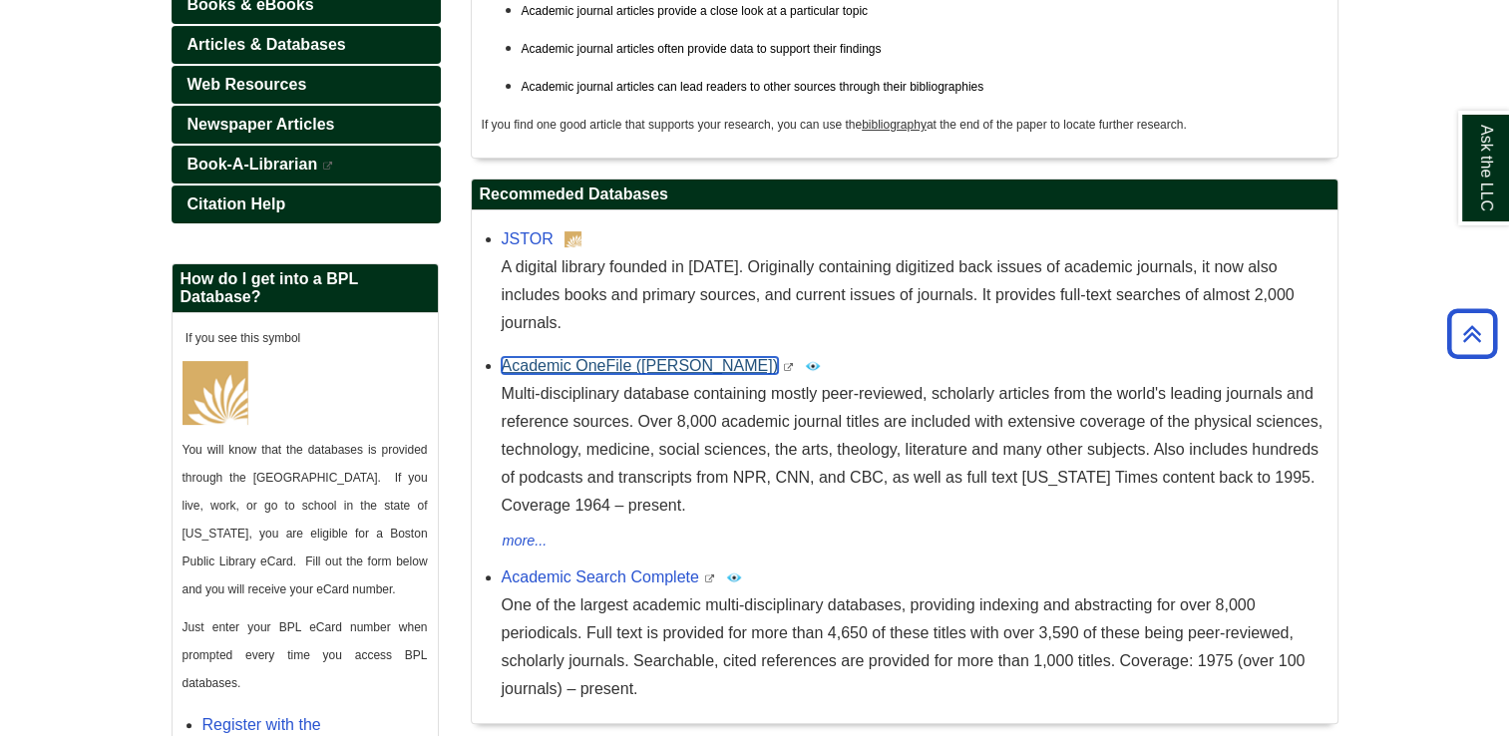
click at [599, 357] on link "Academic OneFile ([PERSON_NAME])" at bounding box center [640, 365] width 276 height 17
